Goal: Information Seeking & Learning: Learn about a topic

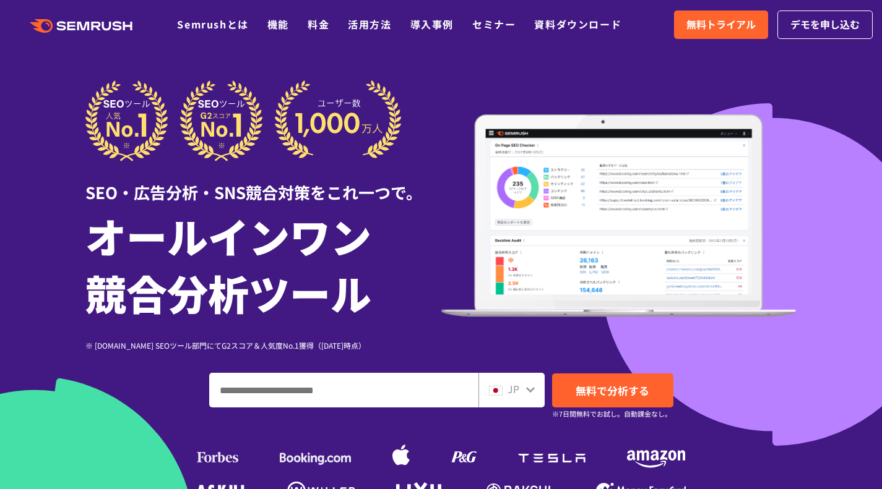
click at [317, 21] on link "料金" at bounding box center [319, 24] width 22 height 15
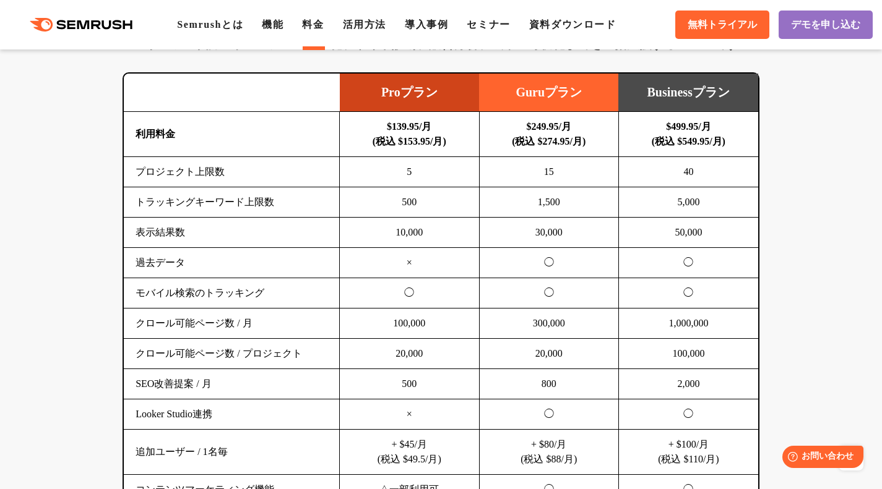
scroll to position [809, 0]
drag, startPoint x: 394, startPoint y: 142, endPoint x: 419, endPoint y: 145, distance: 26.2
click at [419, 145] on b "$139.95/月 (税込 $153.95/月)" at bounding box center [409, 133] width 74 height 25
copy b "$153."
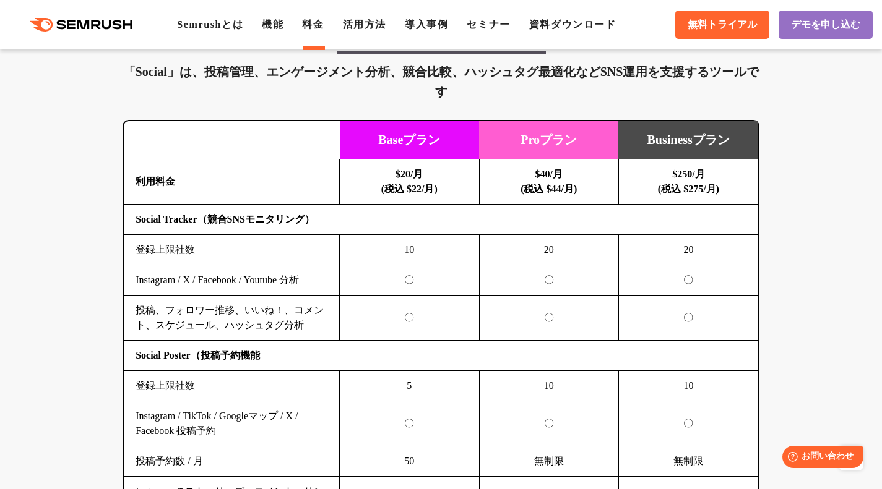
scroll to position [2577, 0]
